Goal: Connect with others: Connect with others

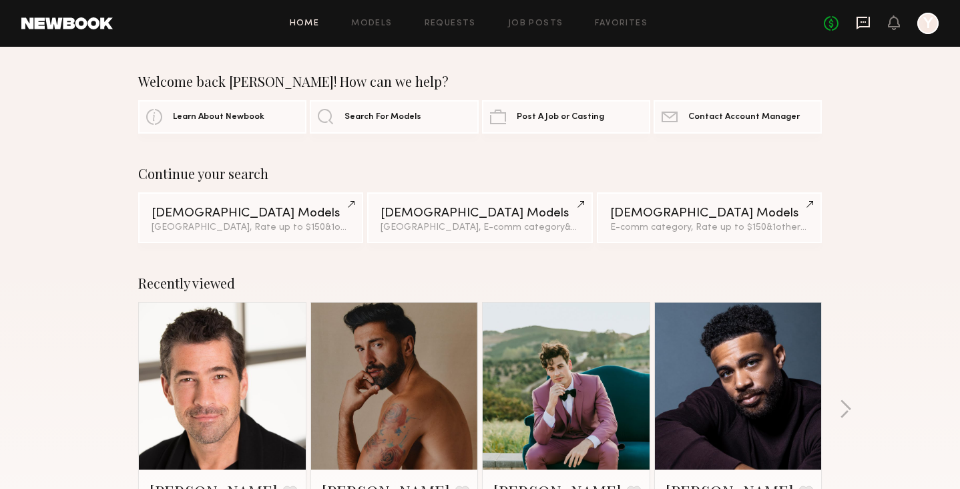
click at [866, 28] on icon at bounding box center [863, 22] width 15 height 15
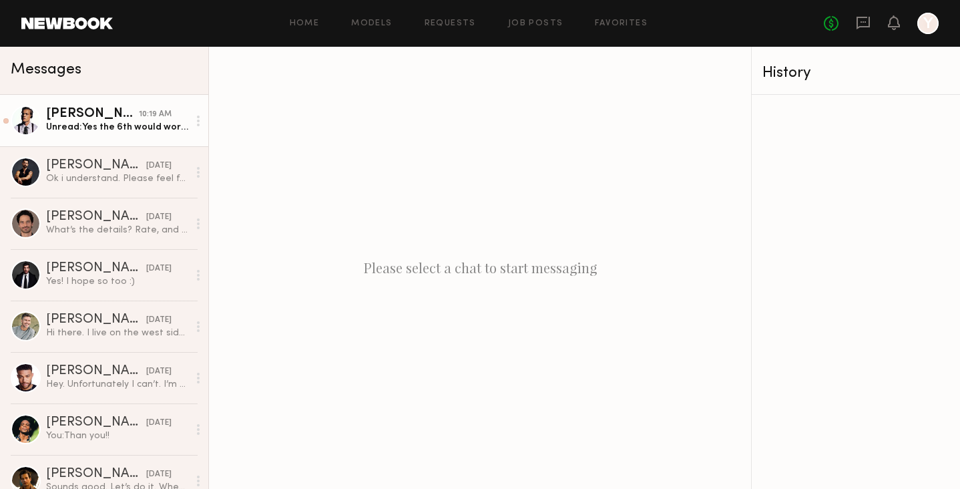
click at [87, 116] on div "[PERSON_NAME]" at bounding box center [92, 114] width 93 height 13
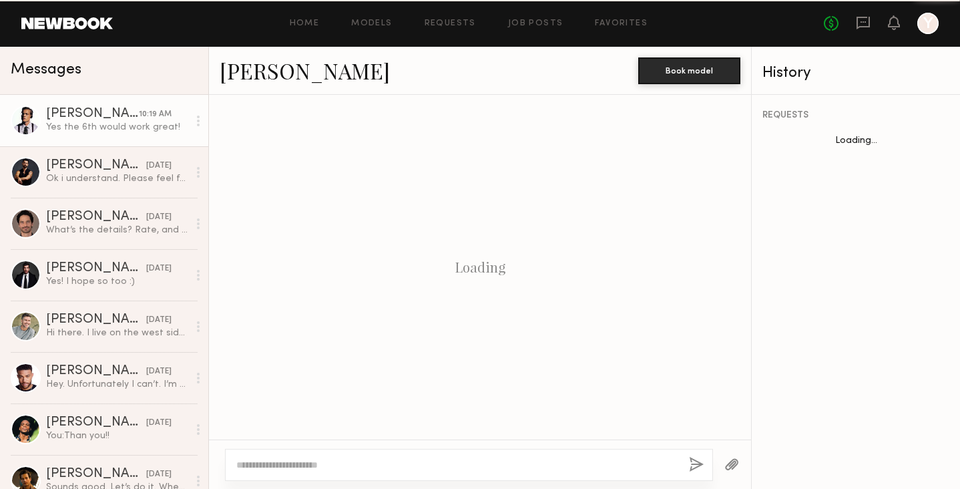
scroll to position [641, 0]
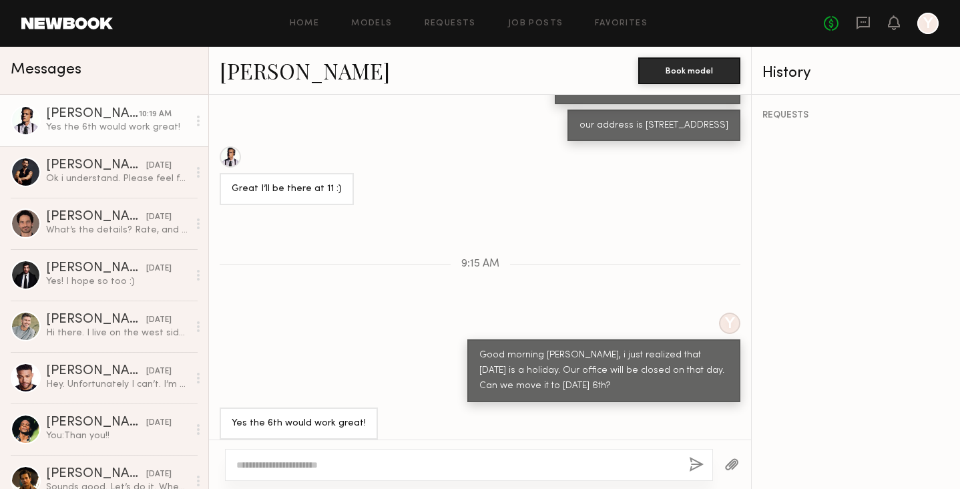
click at [260, 75] on link "[PERSON_NAME]" at bounding box center [305, 70] width 170 height 29
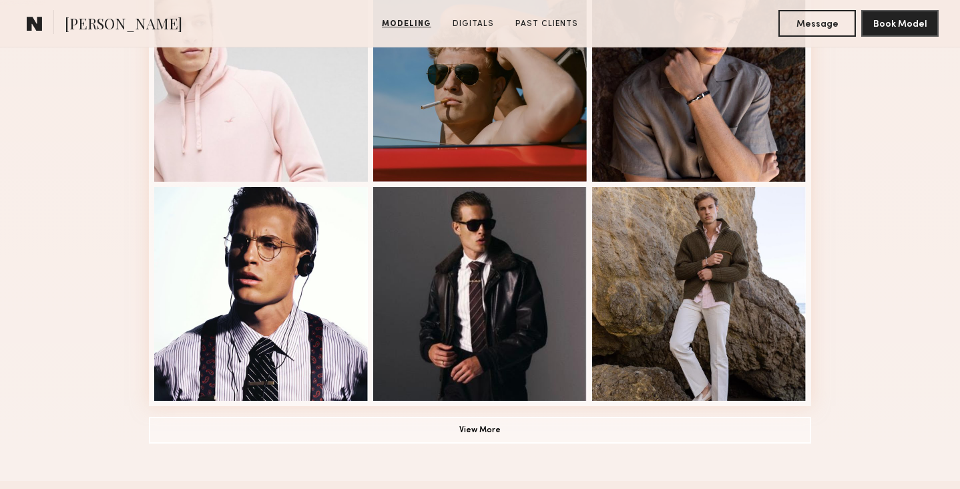
scroll to position [863, 0]
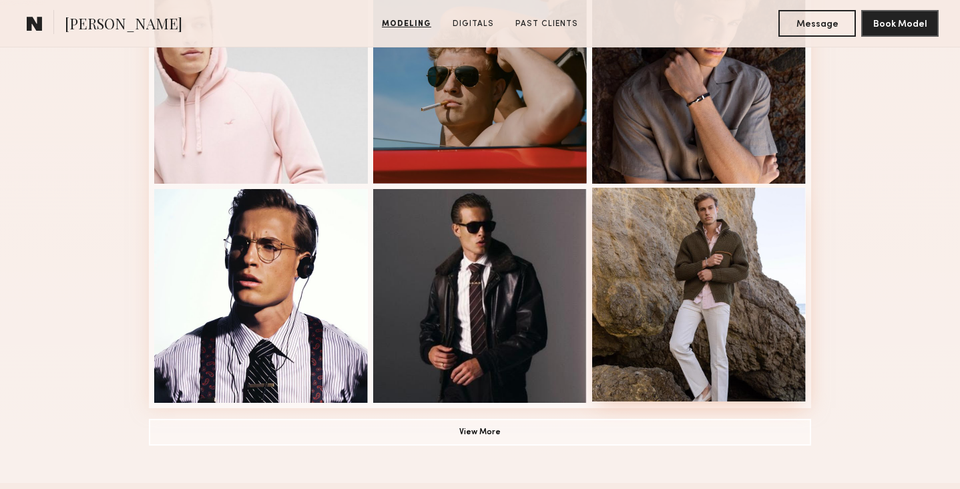
click at [702, 321] on div at bounding box center [699, 295] width 214 height 214
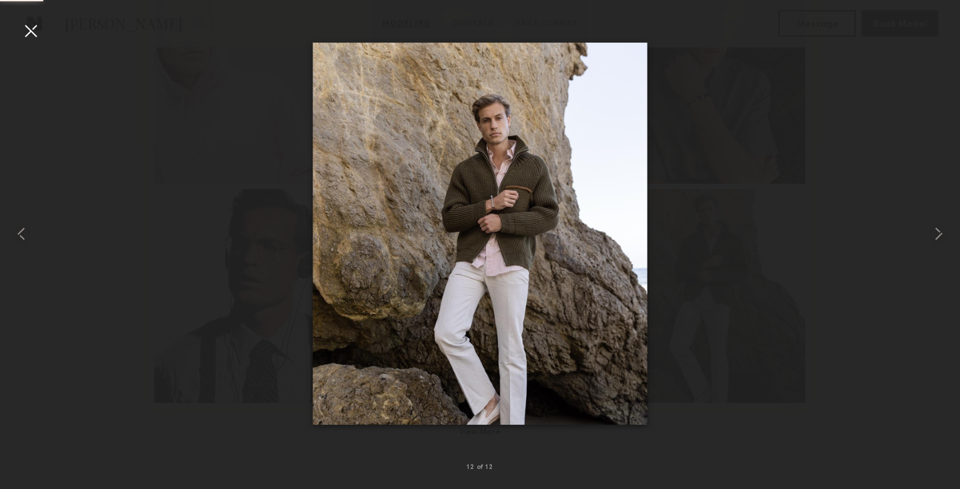
click at [797, 238] on div at bounding box center [480, 233] width 960 height 425
click at [832, 142] on div at bounding box center [480, 233] width 960 height 425
click at [36, 43] on div at bounding box center [19, 233] width 39 height 425
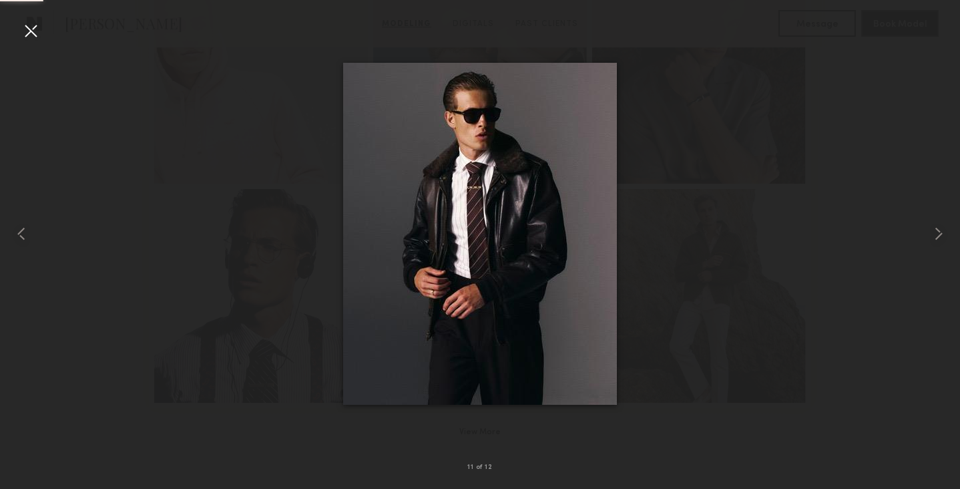
click at [33, 29] on div at bounding box center [30, 30] width 21 height 21
